Goal: Task Accomplishment & Management: Use online tool/utility

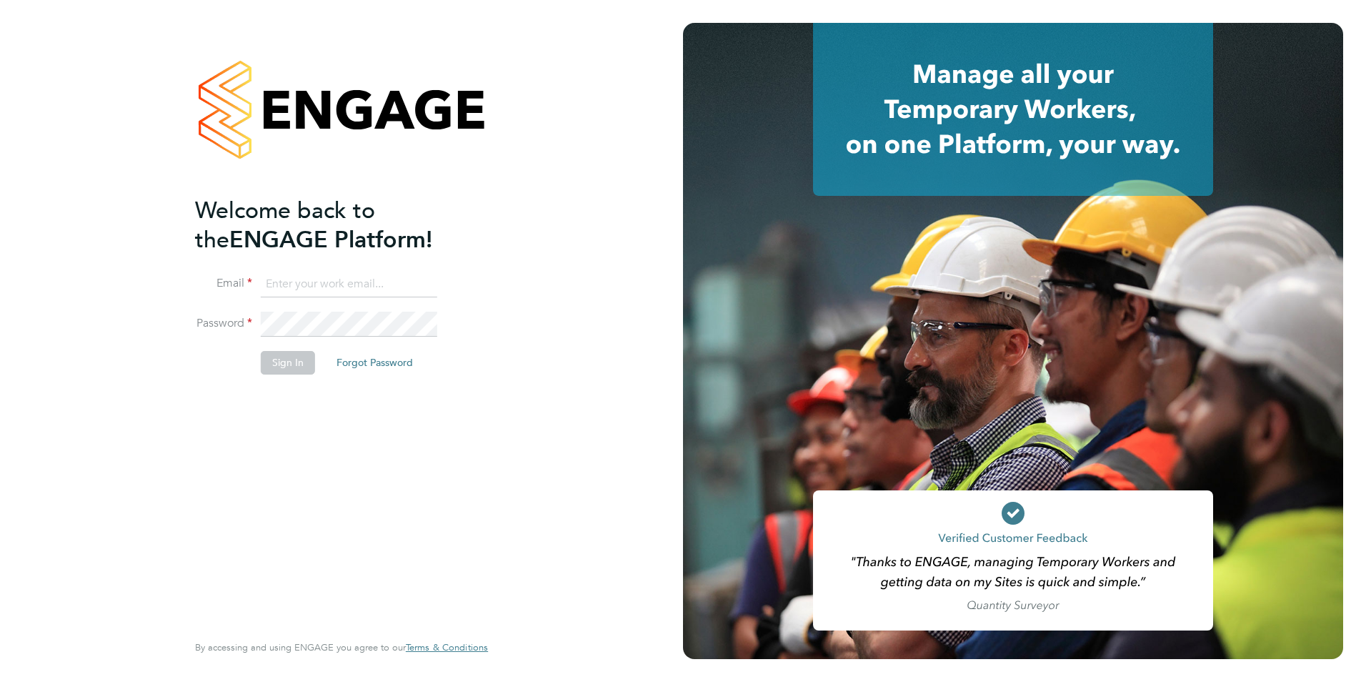
type input "[PERSON_NAME][EMAIL_ADDRESS][PERSON_NAME][DOMAIN_NAME]"
click at [281, 358] on button "Sign In" at bounding box center [288, 362] width 54 height 23
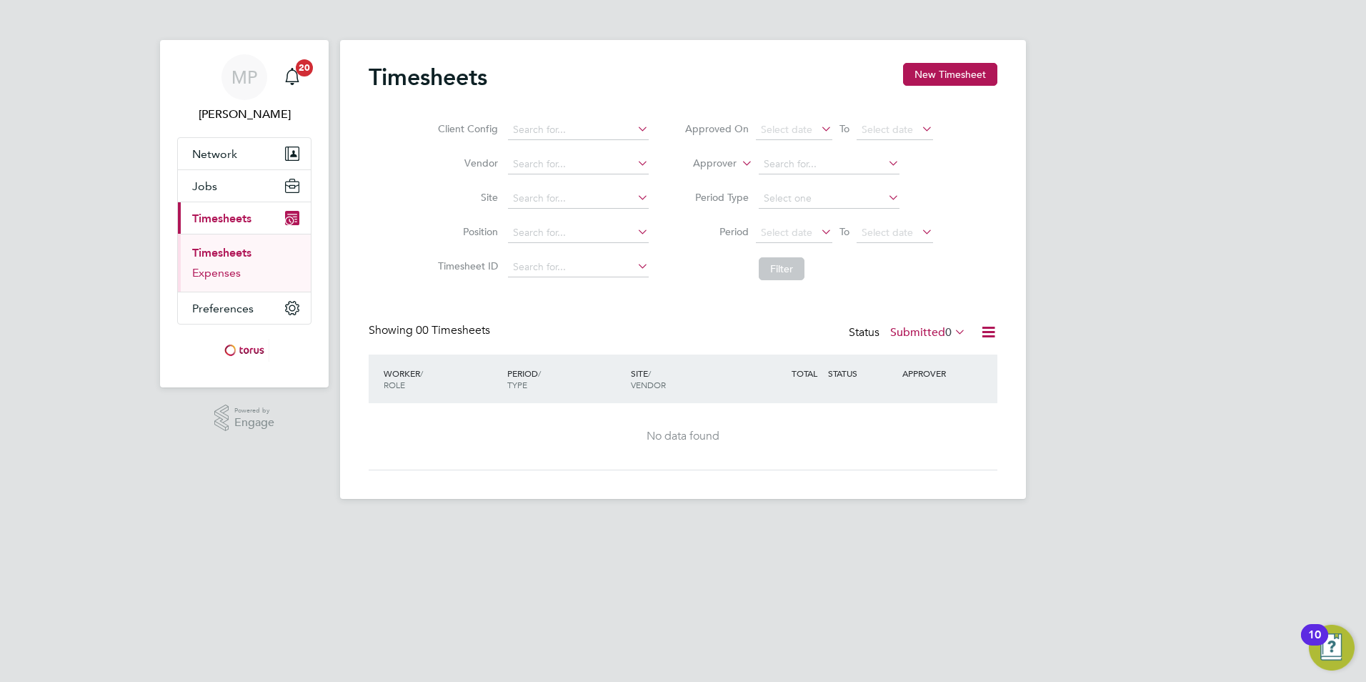
click at [226, 270] on link "Expenses" at bounding box center [216, 273] width 49 height 14
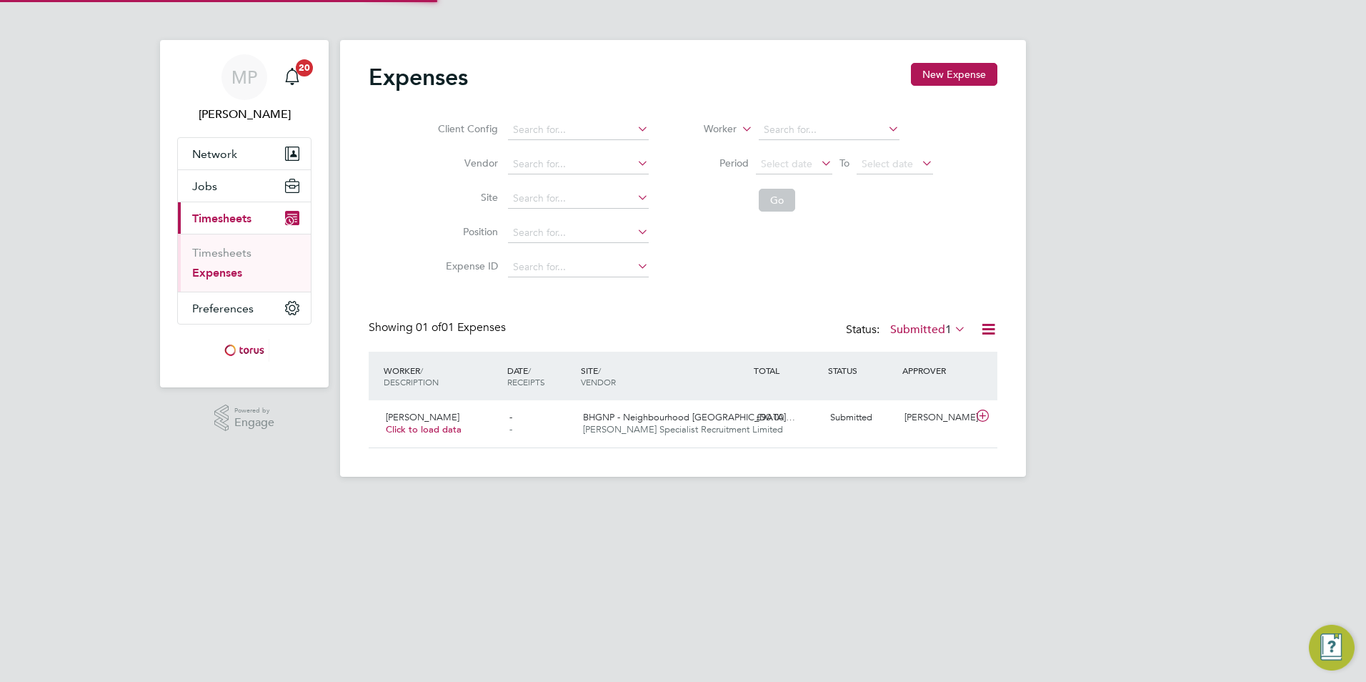
scroll to position [36, 174]
click at [427, 427] on span "Click to load data" at bounding box center [424, 429] width 76 height 12
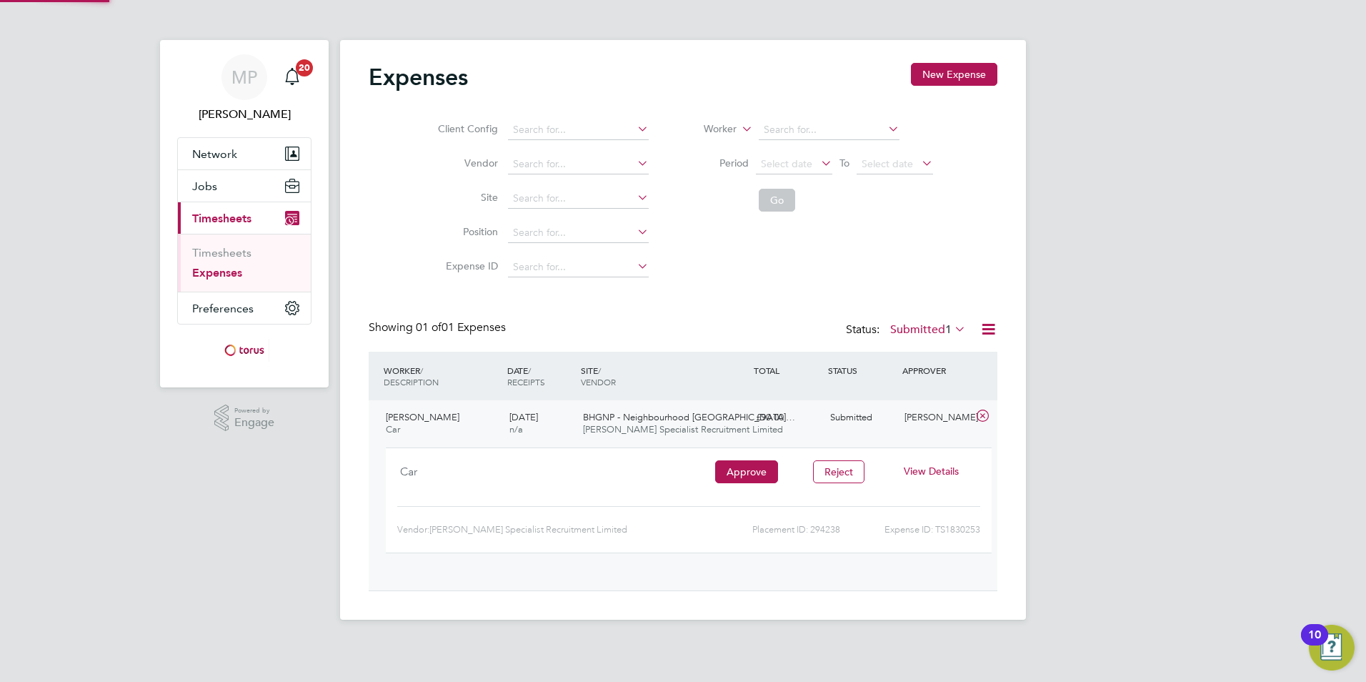
scroll to position [24, 257]
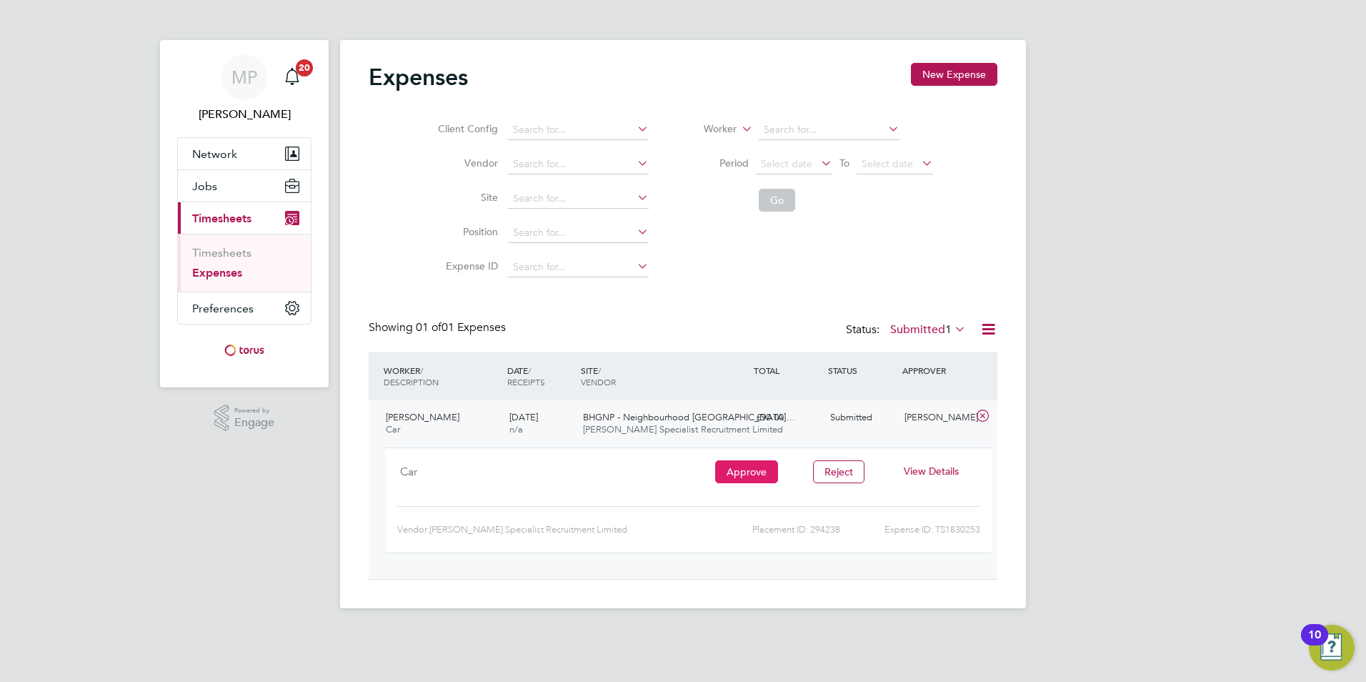
click at [746, 469] on button "Approve" at bounding box center [746, 471] width 63 height 23
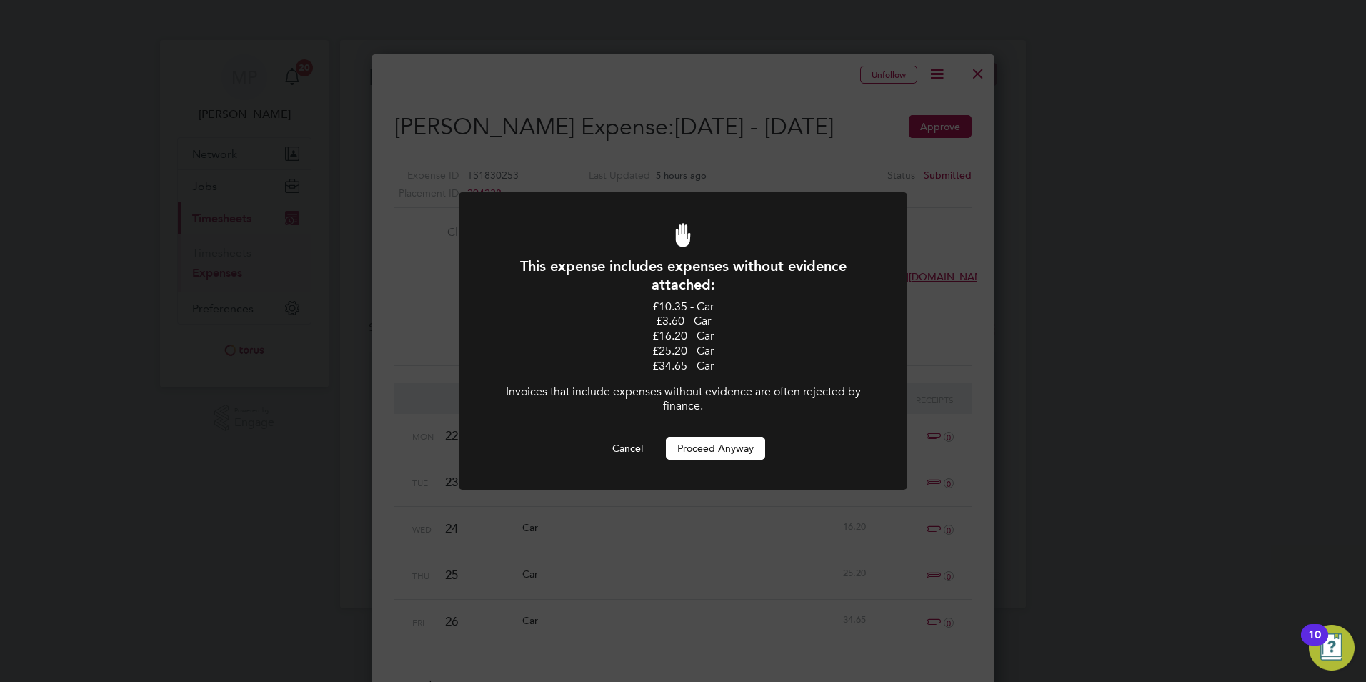
click at [722, 447] on button "Proceed Anyway" at bounding box center [715, 448] width 99 height 23
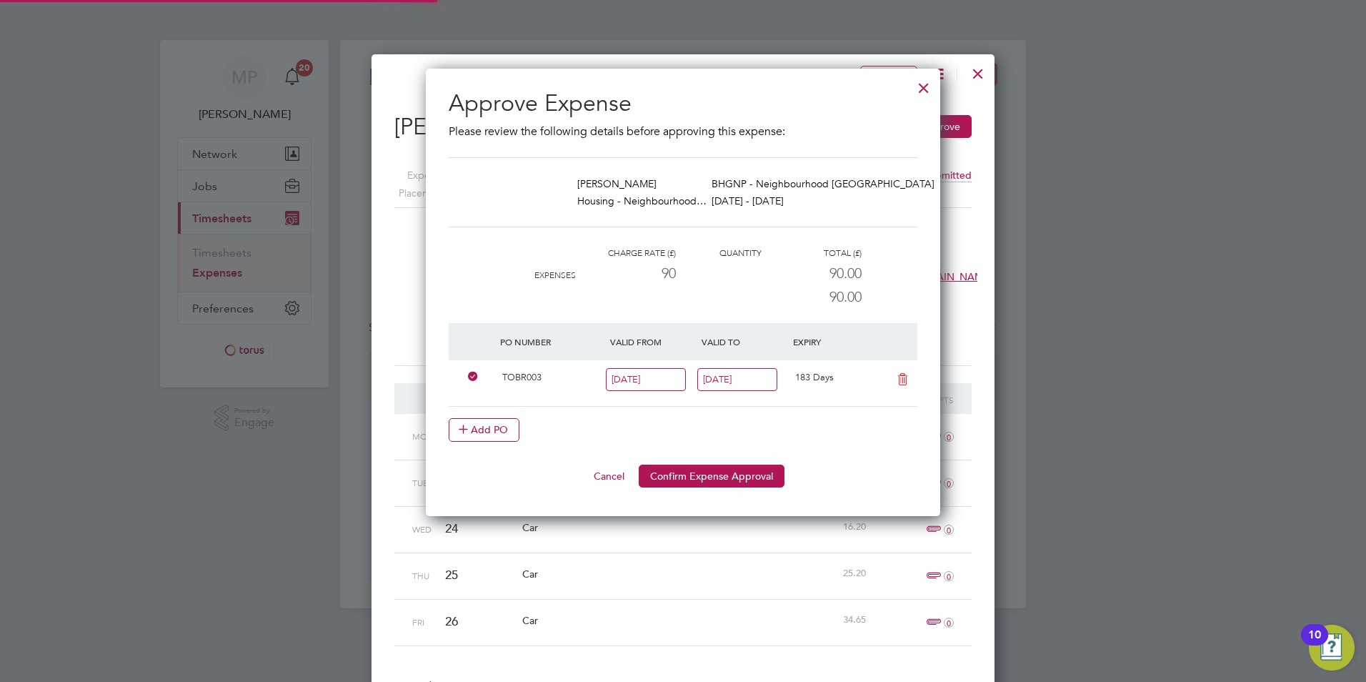
scroll to position [7, 7]
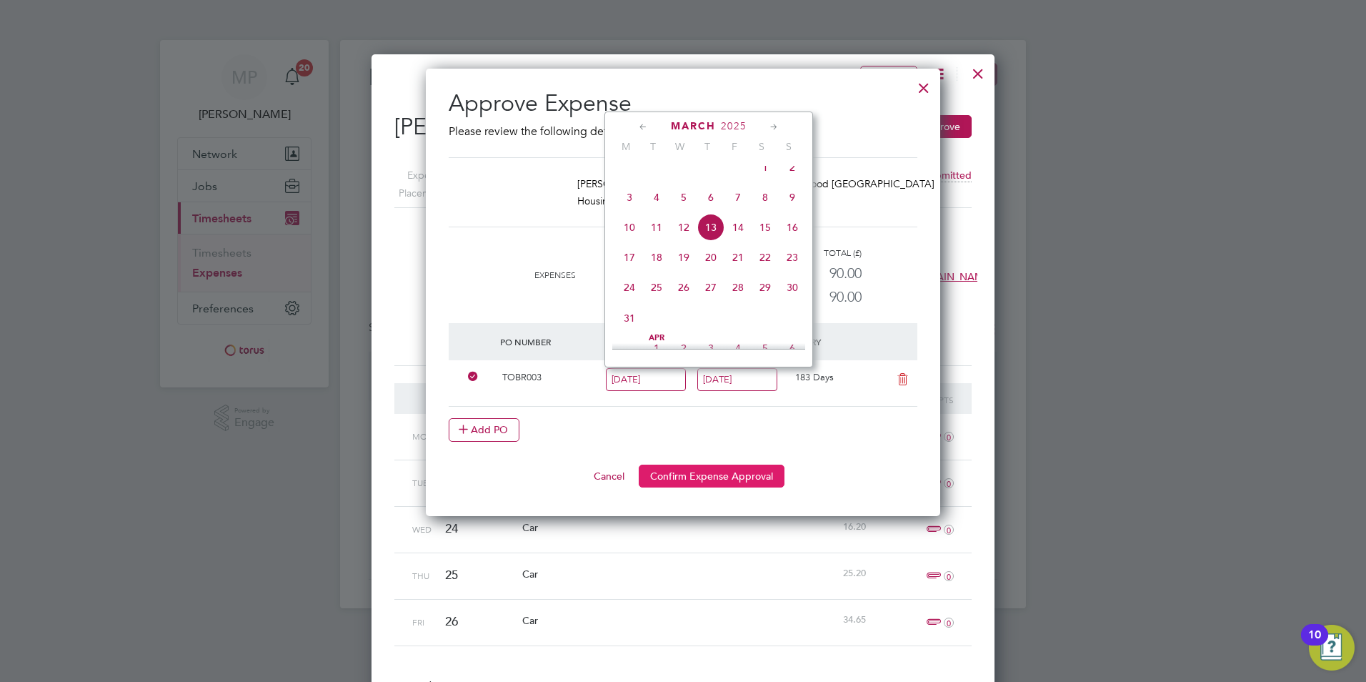
click at [695, 473] on button "Confirm Expense Approval" at bounding box center [712, 475] width 146 height 23
